Goal: Information Seeking & Learning: Learn about a topic

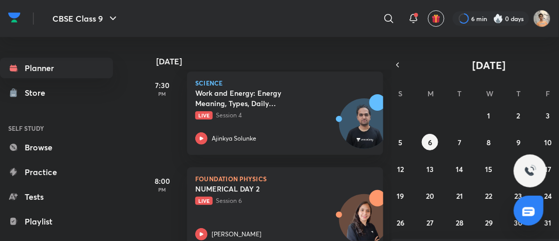
scroll to position [648, 0]
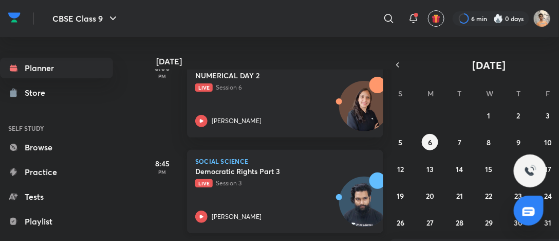
click at [350, 207] on img at bounding box center [364, 206] width 49 height 49
